Goal: Understand process/instructions: Learn how to perform a task or action

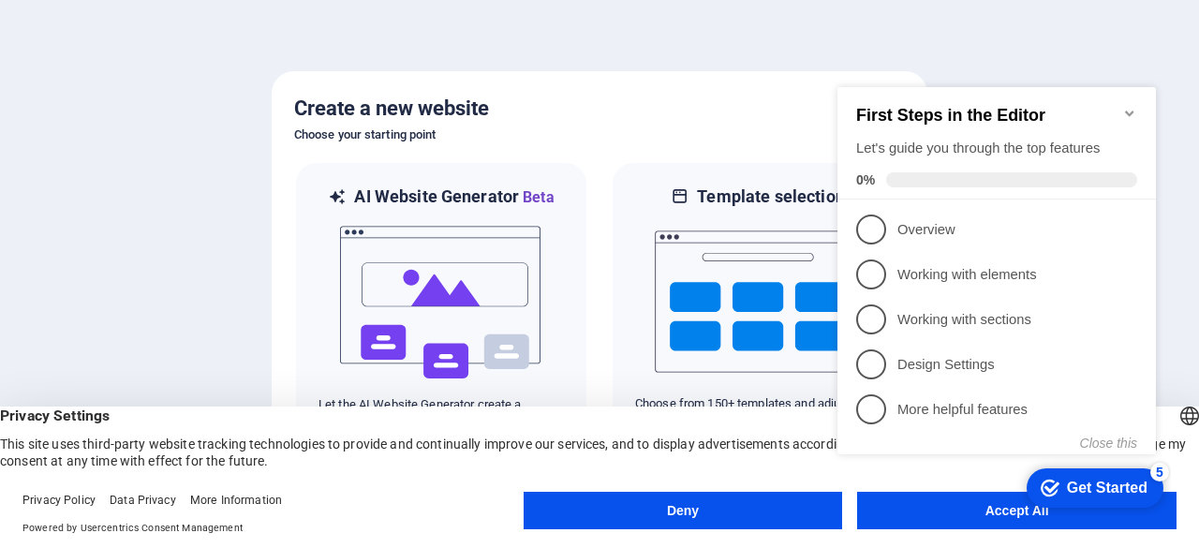
click at [1125, 106] on icon "Minimize checklist" at bounding box center [1129, 113] width 15 height 15
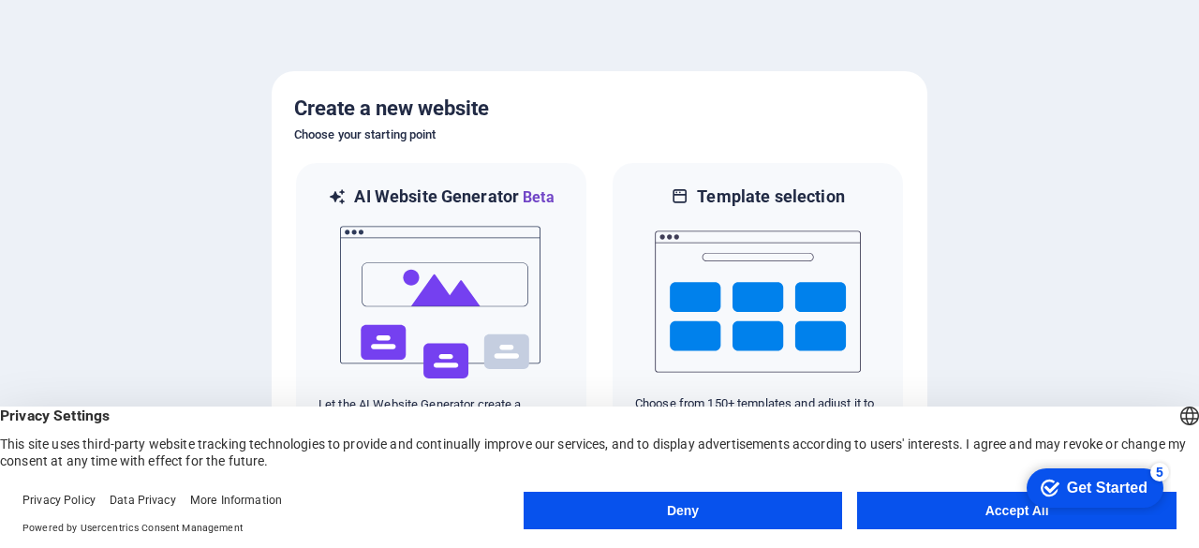
click at [963, 514] on button "Accept All" at bounding box center [1016, 510] width 319 height 37
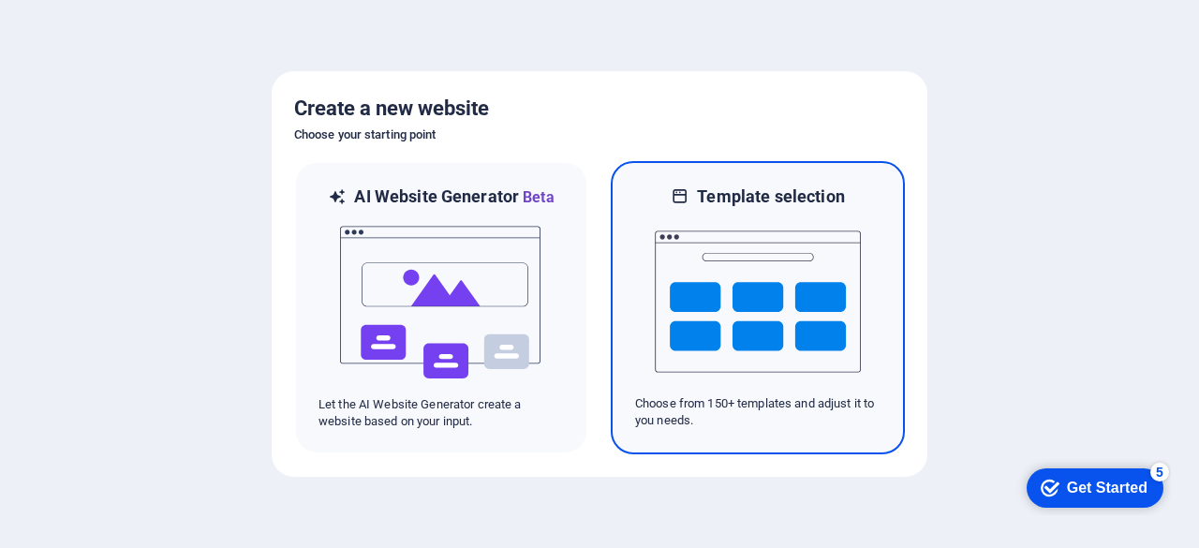
click at [791, 303] on img at bounding box center [758, 301] width 206 height 187
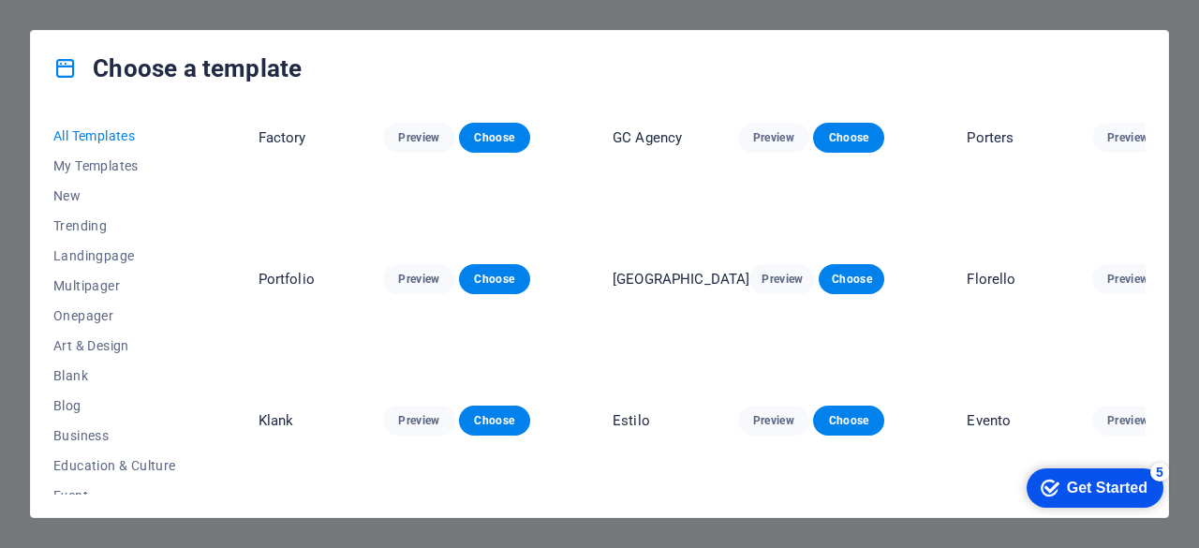
scroll to position [5578, 0]
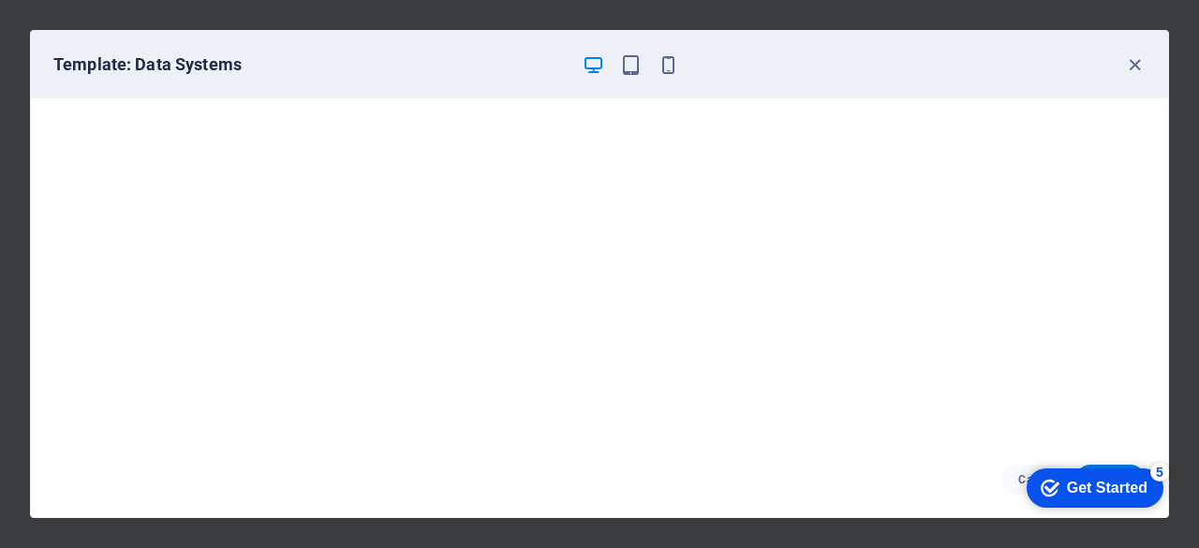
scroll to position [7058, 0]
click at [1080, 490] on div "Get Started" at bounding box center [1107, 488] width 81 height 17
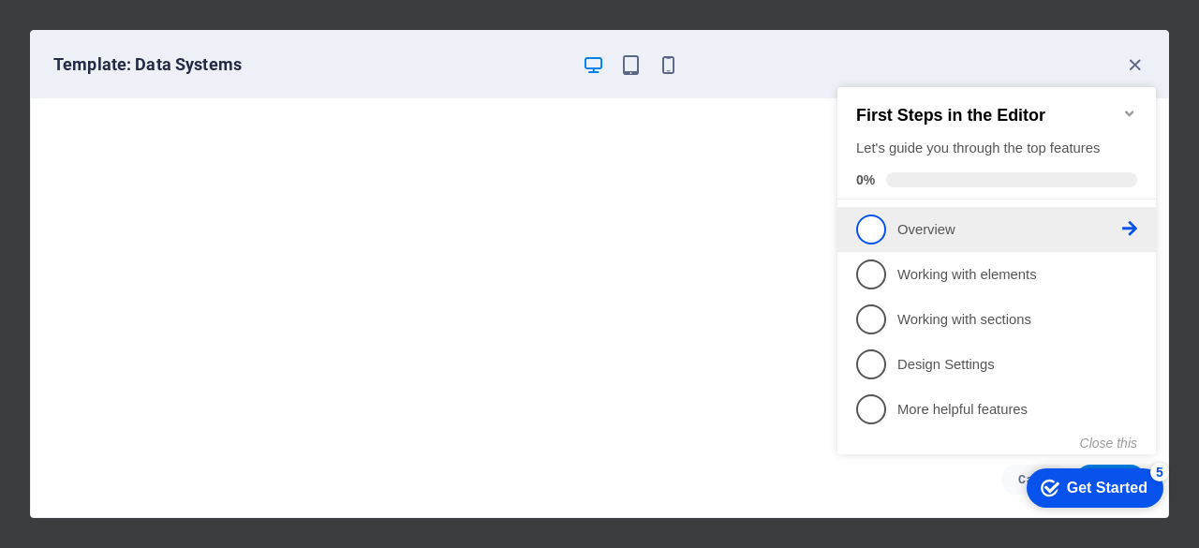
click at [875, 238] on span "1" at bounding box center [871, 229] width 30 height 30
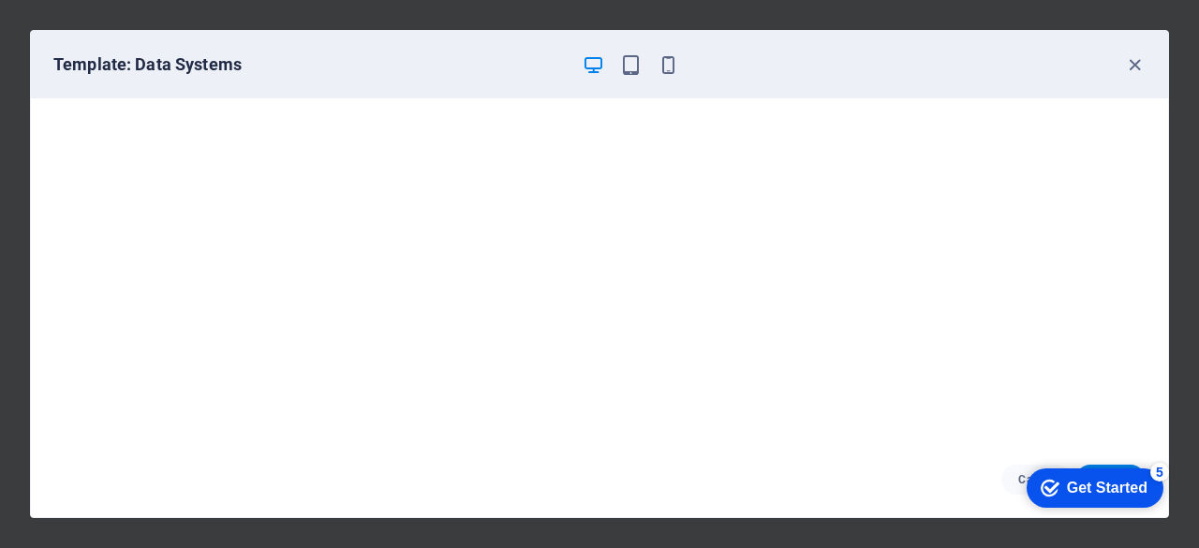
click at [1095, 498] on div "checkmark Get Started 5" at bounding box center [1095, 487] width 137 height 39
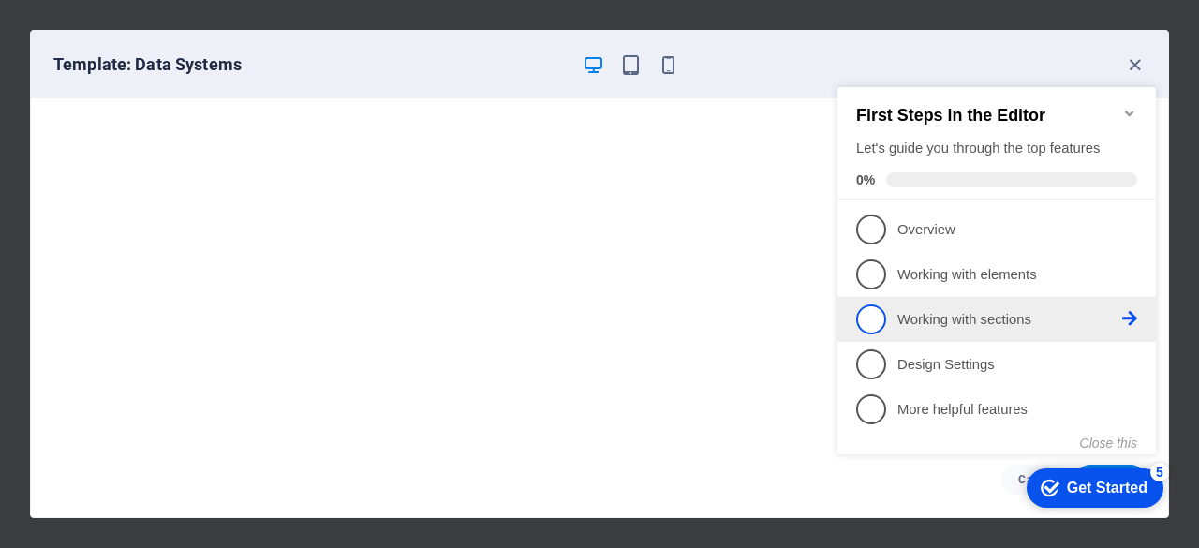
click at [872, 318] on span "3" at bounding box center [871, 319] width 30 height 30
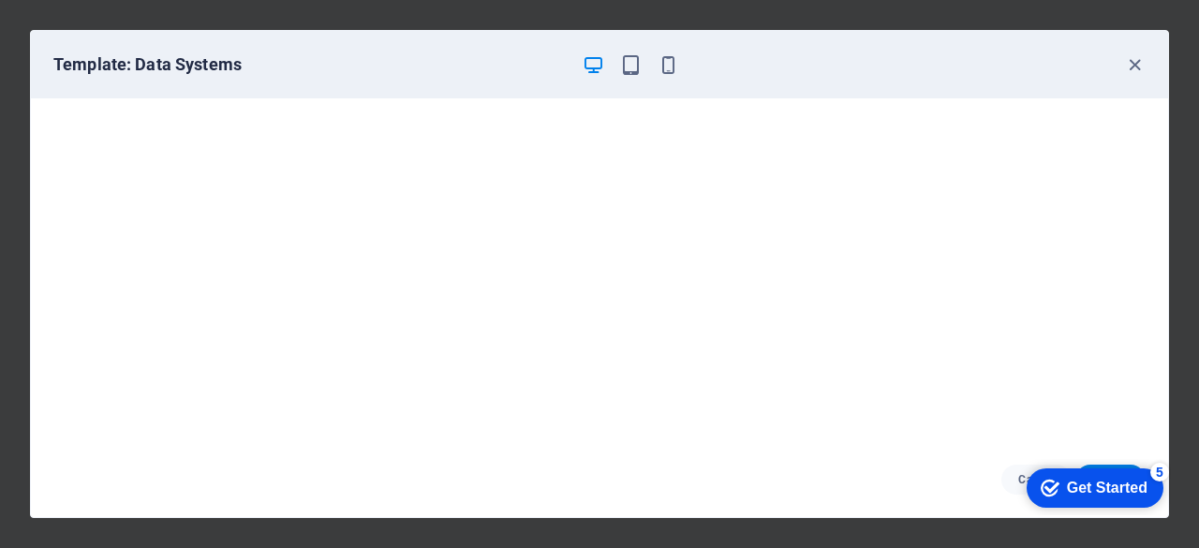
scroll to position [4, 0]
click at [1079, 493] on div "Get Started" at bounding box center [1107, 488] width 81 height 17
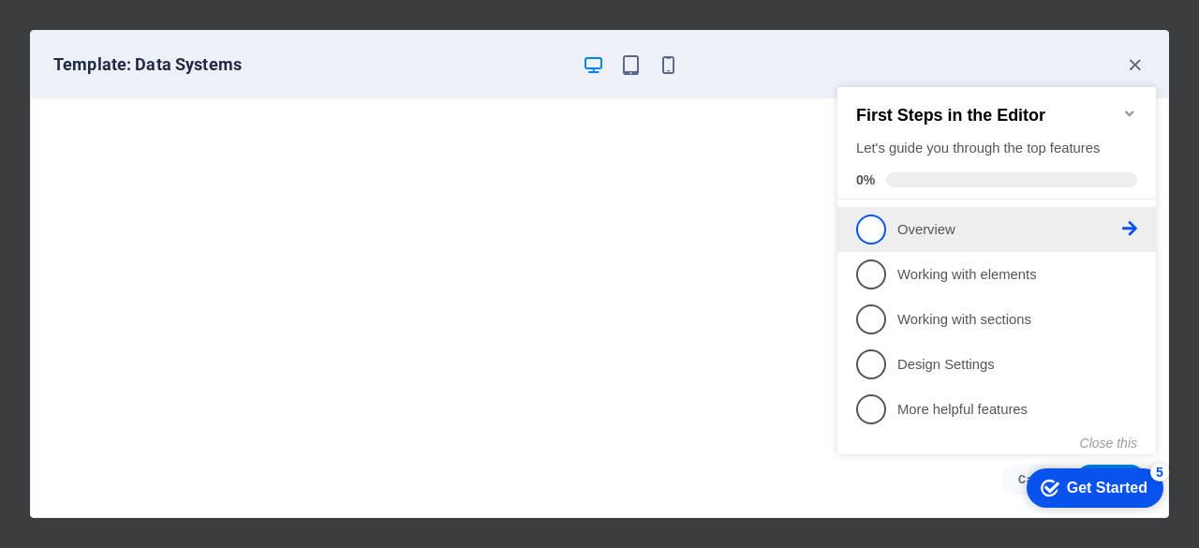
click at [880, 226] on span "1" at bounding box center [871, 229] width 30 height 30
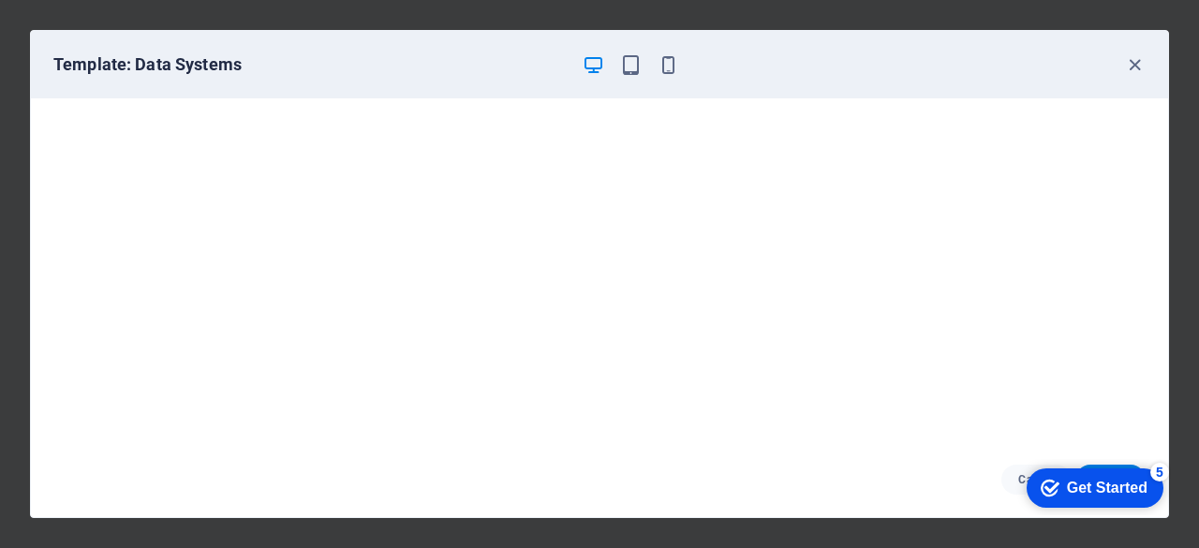
click at [1129, 465] on div "checkmark Get Started 5 First Steps in the Editor Let's guide you through the t…" at bounding box center [1091, 487] width 159 height 56
click at [1130, 72] on icon "button" at bounding box center [1135, 65] width 22 height 22
